Goal: Go to known website: Access a specific website the user already knows

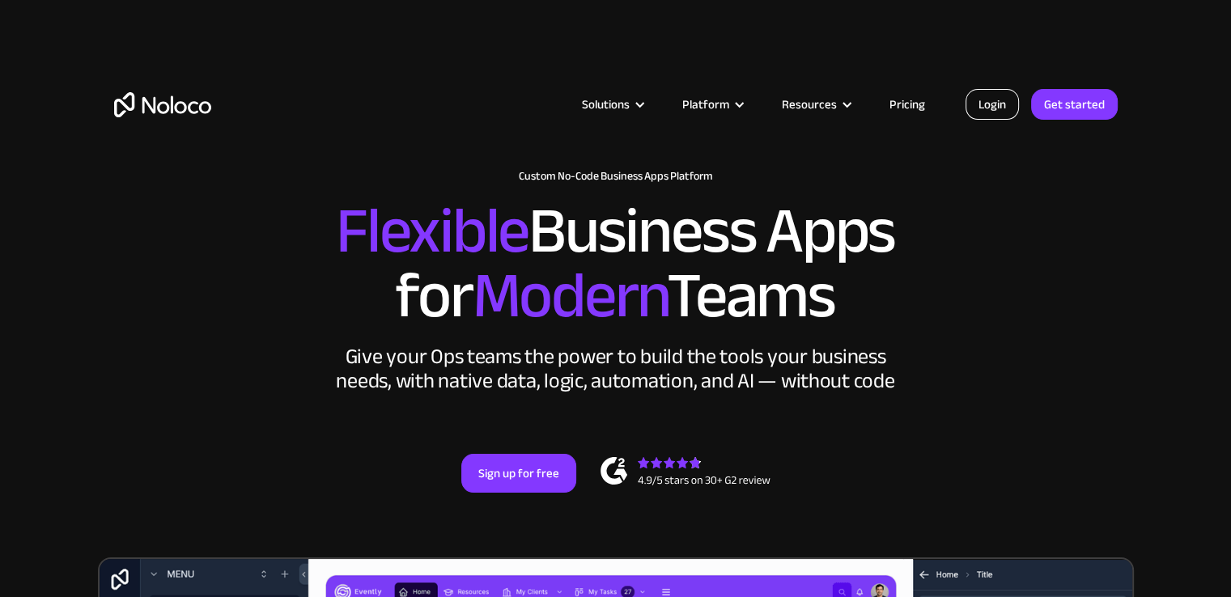
drag, startPoint x: 0, startPoint y: 0, endPoint x: 999, endPoint y: 110, distance: 1004.7
click at [999, 110] on link "Login" at bounding box center [991, 104] width 53 height 31
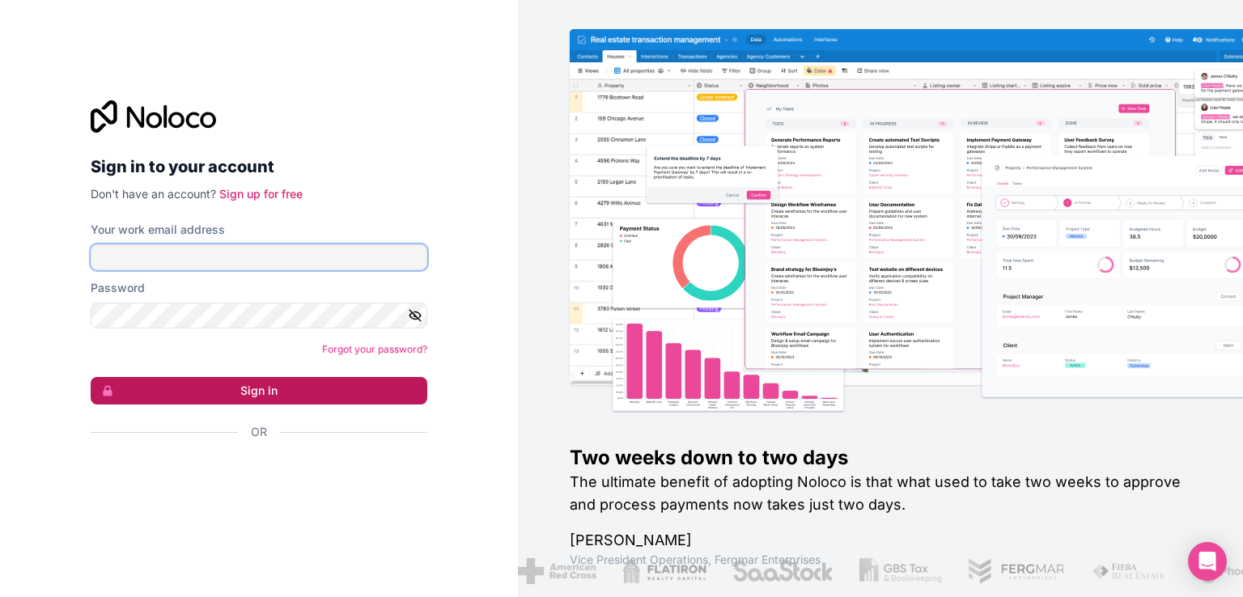
type input "[EMAIL_ADDRESS][DOMAIN_NAME]"
click at [246, 386] on button "Sign in" at bounding box center [259, 391] width 337 height 28
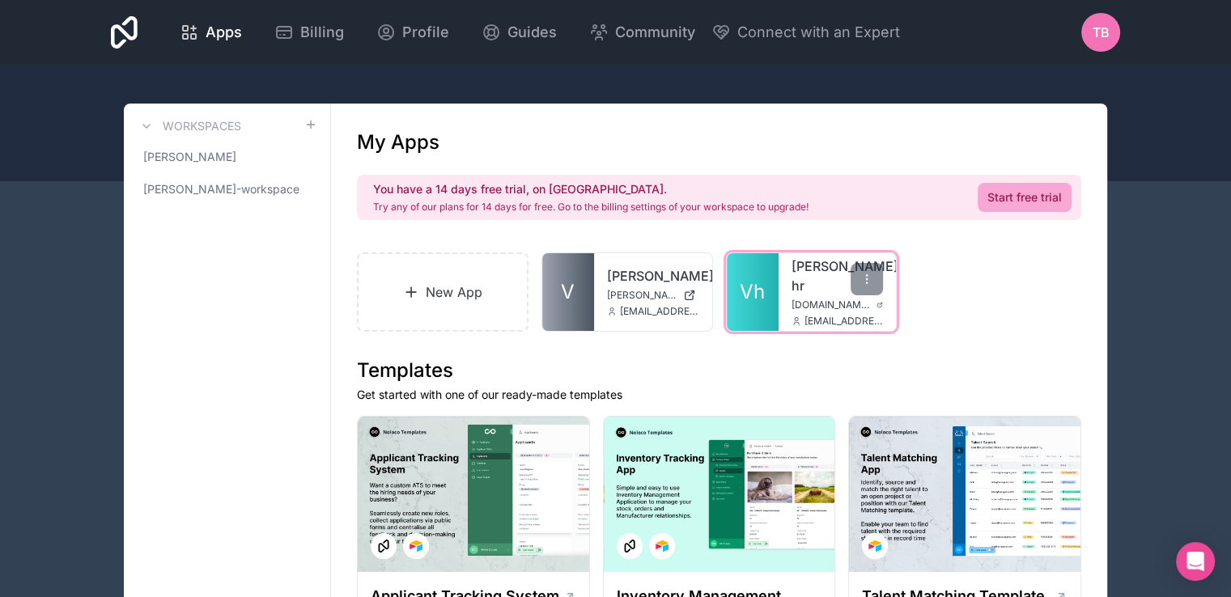
click at [797, 278] on link "[PERSON_NAME]-hr" at bounding box center [837, 276] width 92 height 39
